Goal: Transaction & Acquisition: Purchase product/service

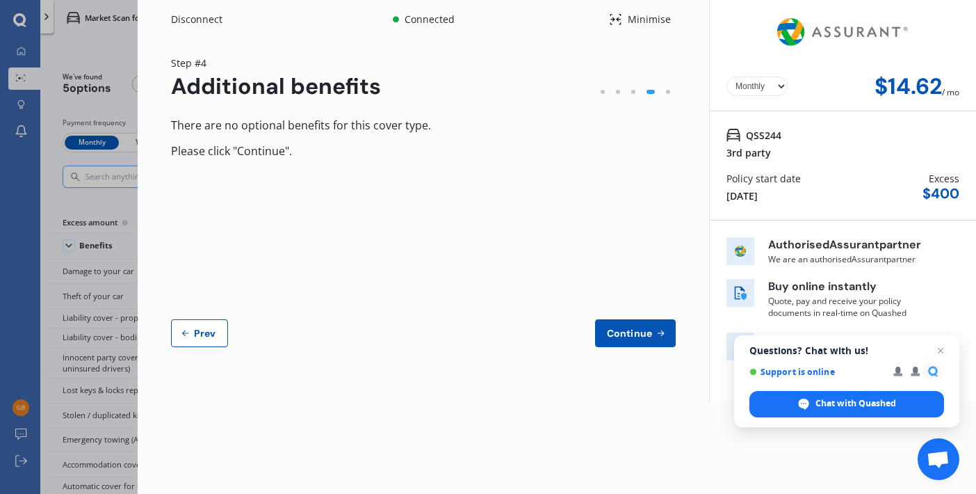
select select "Monthly"
click at [626, 328] on span "Continue" at bounding box center [629, 332] width 51 height 11
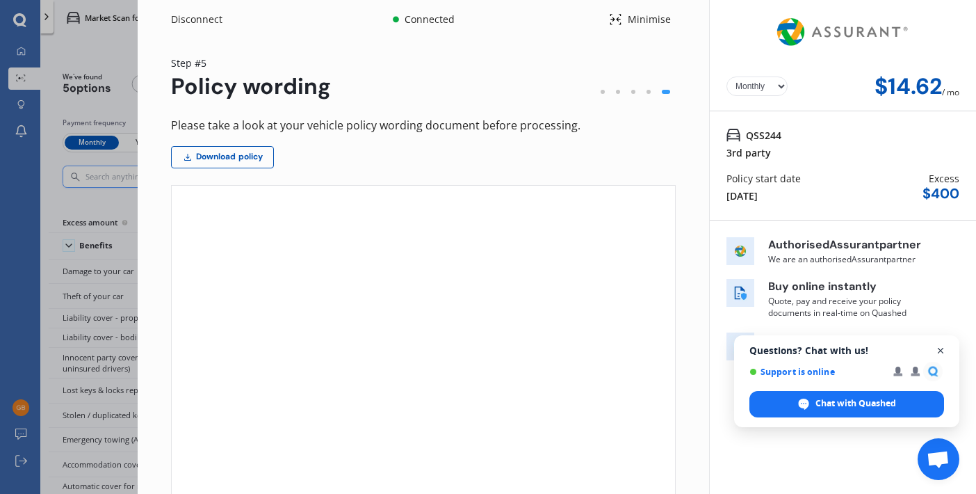
click at [940, 350] on span "Close chat" at bounding box center [940, 350] width 17 height 17
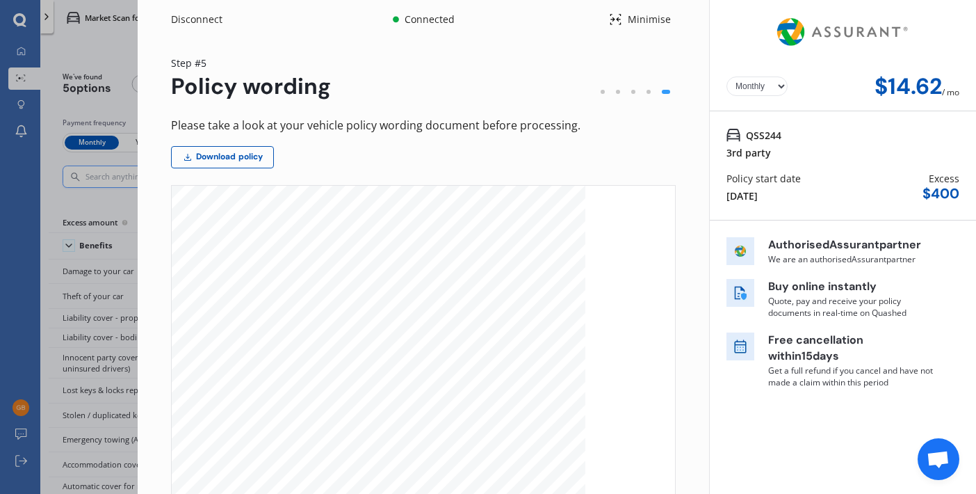
click at [717, 422] on div "Yearly Monthly $14.62 / mo QSS244 3rd party Market value up to $ 11,825 Policy …" at bounding box center [842, 332] width 267 height 665
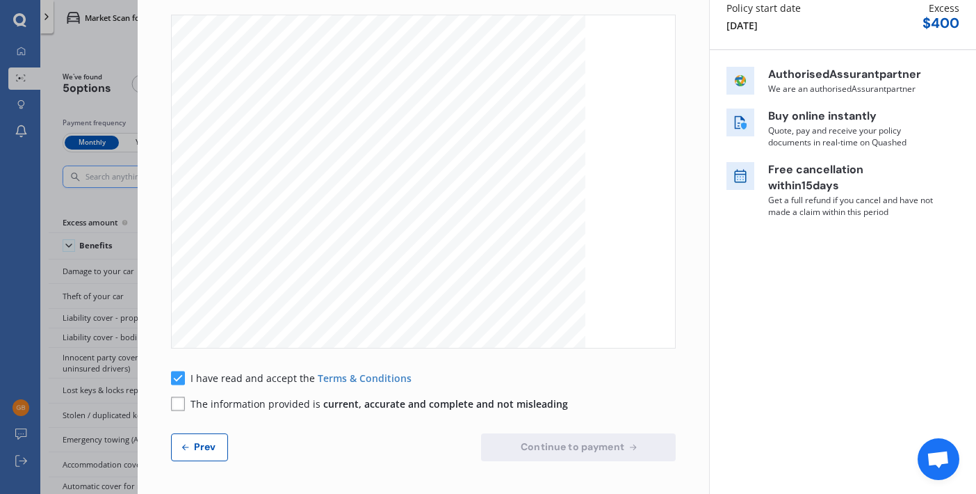
click at [180, 400] on rect at bounding box center [178, 403] width 14 height 14
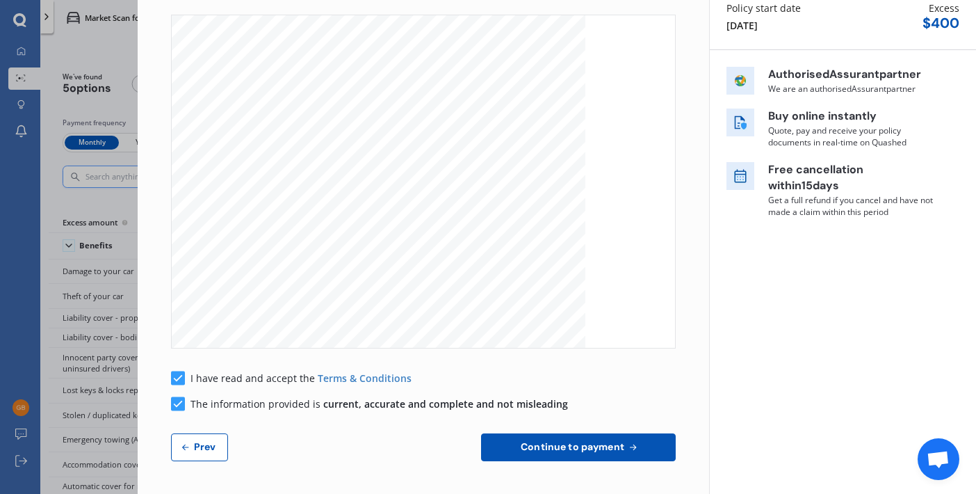
click at [576, 448] on span "Continue to payment" at bounding box center [572, 446] width 109 height 11
